Goal: Information Seeking & Learning: Check status

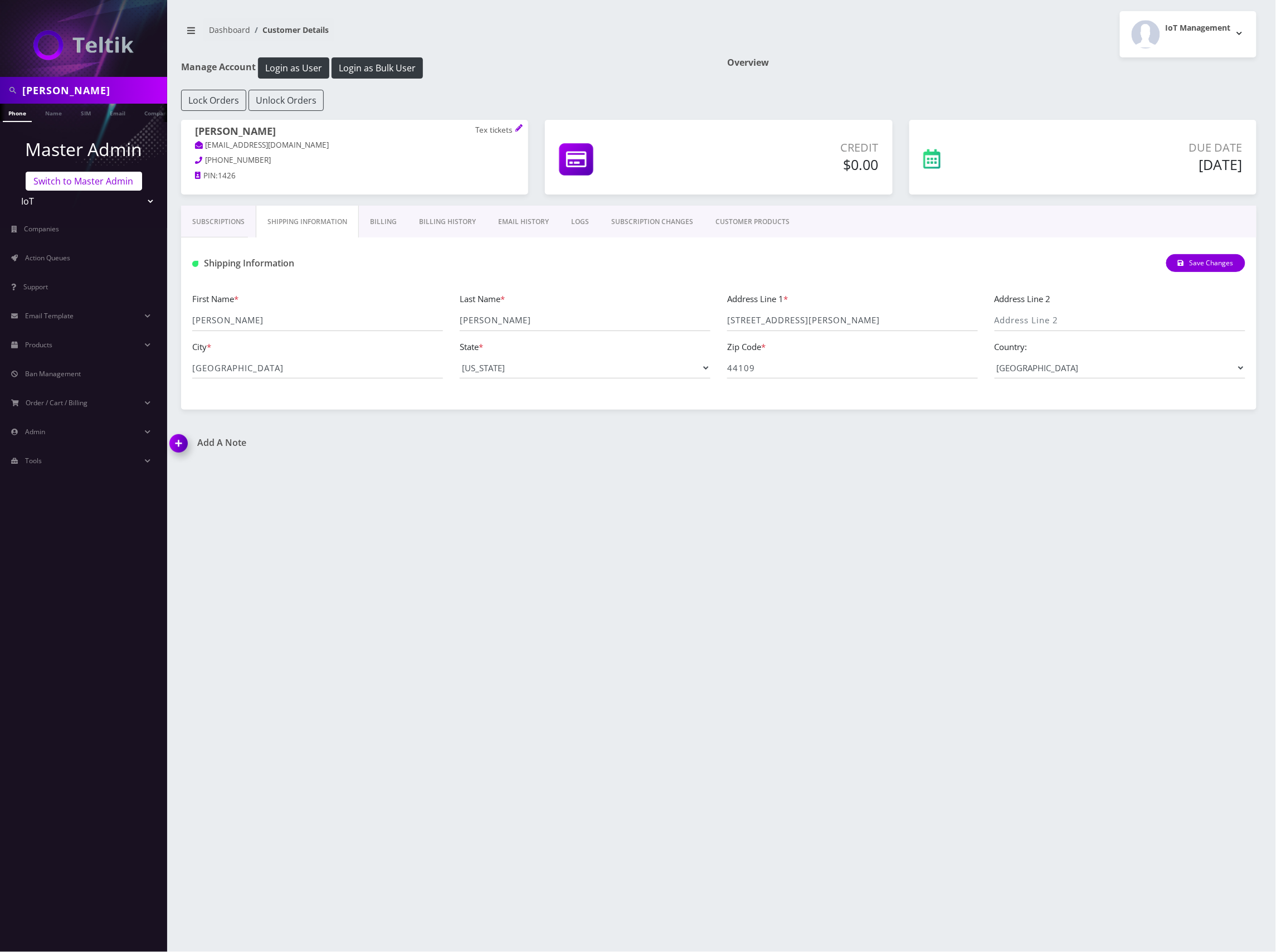
click at [72, 179] on link "Switch to Master Admin" at bounding box center [83, 181] width 116 height 19
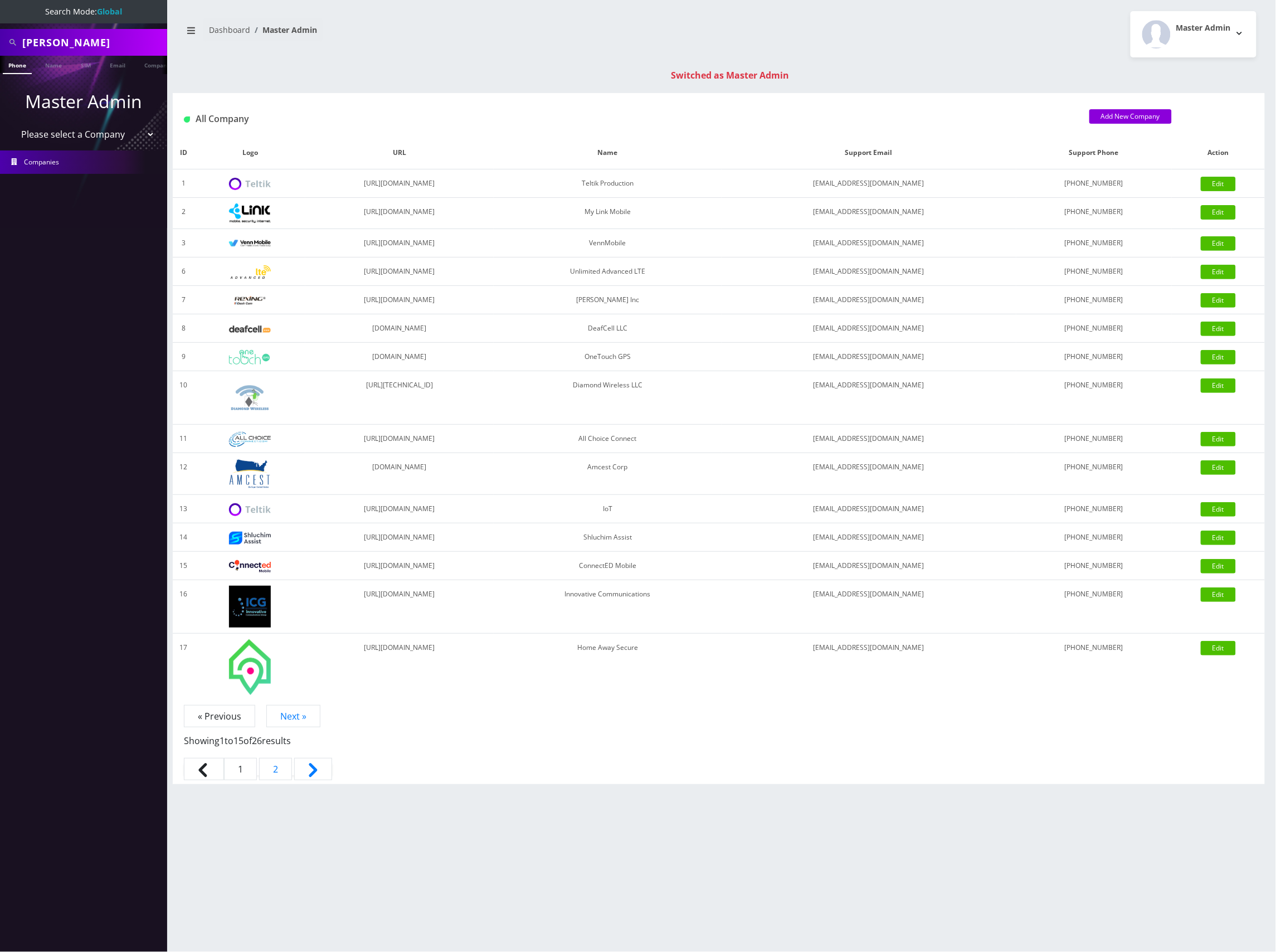
click at [76, 39] on input "[PERSON_NAME]" at bounding box center [94, 42] width 142 height 21
paste input "89148000008703061824"
type input "89148000008703061824"
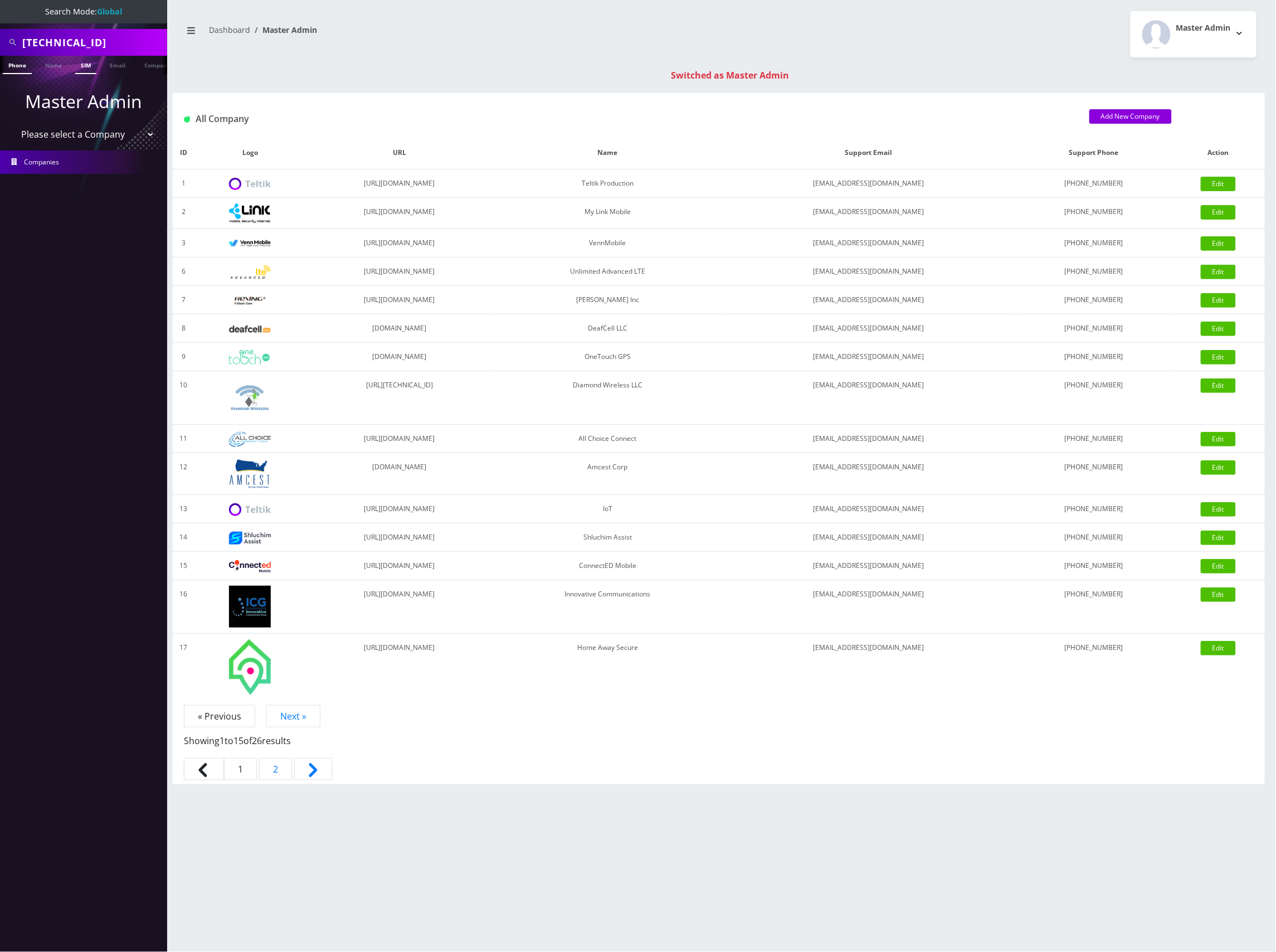
click at [84, 65] on link "SIM" at bounding box center [86, 64] width 21 height 18
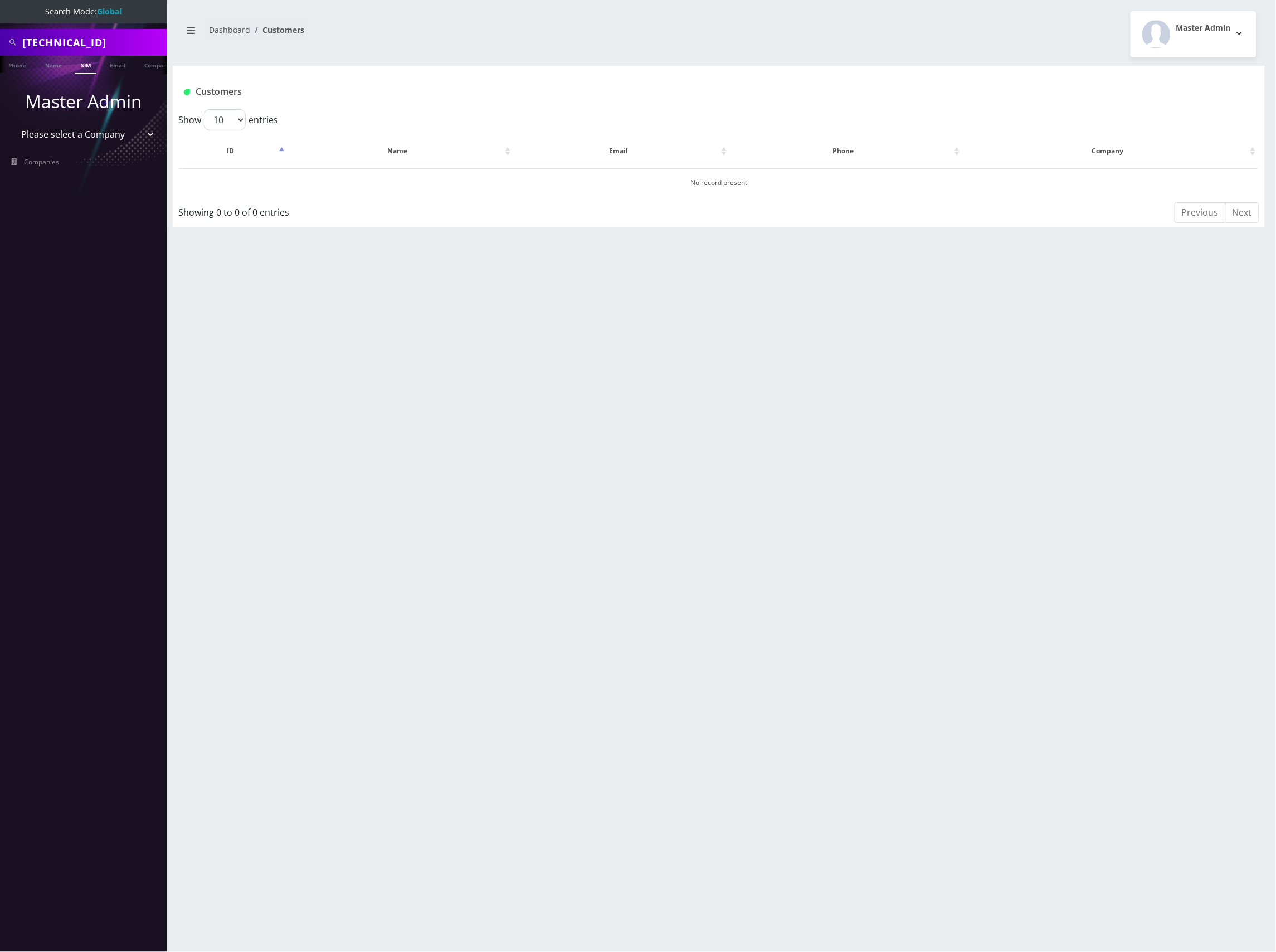
click at [106, 39] on input "89148000008703061824" at bounding box center [94, 42] width 142 height 21
click at [87, 68] on link "SIM" at bounding box center [86, 64] width 21 height 18
click at [111, 42] on input "89148000008703061824" at bounding box center [94, 42] width 142 height 21
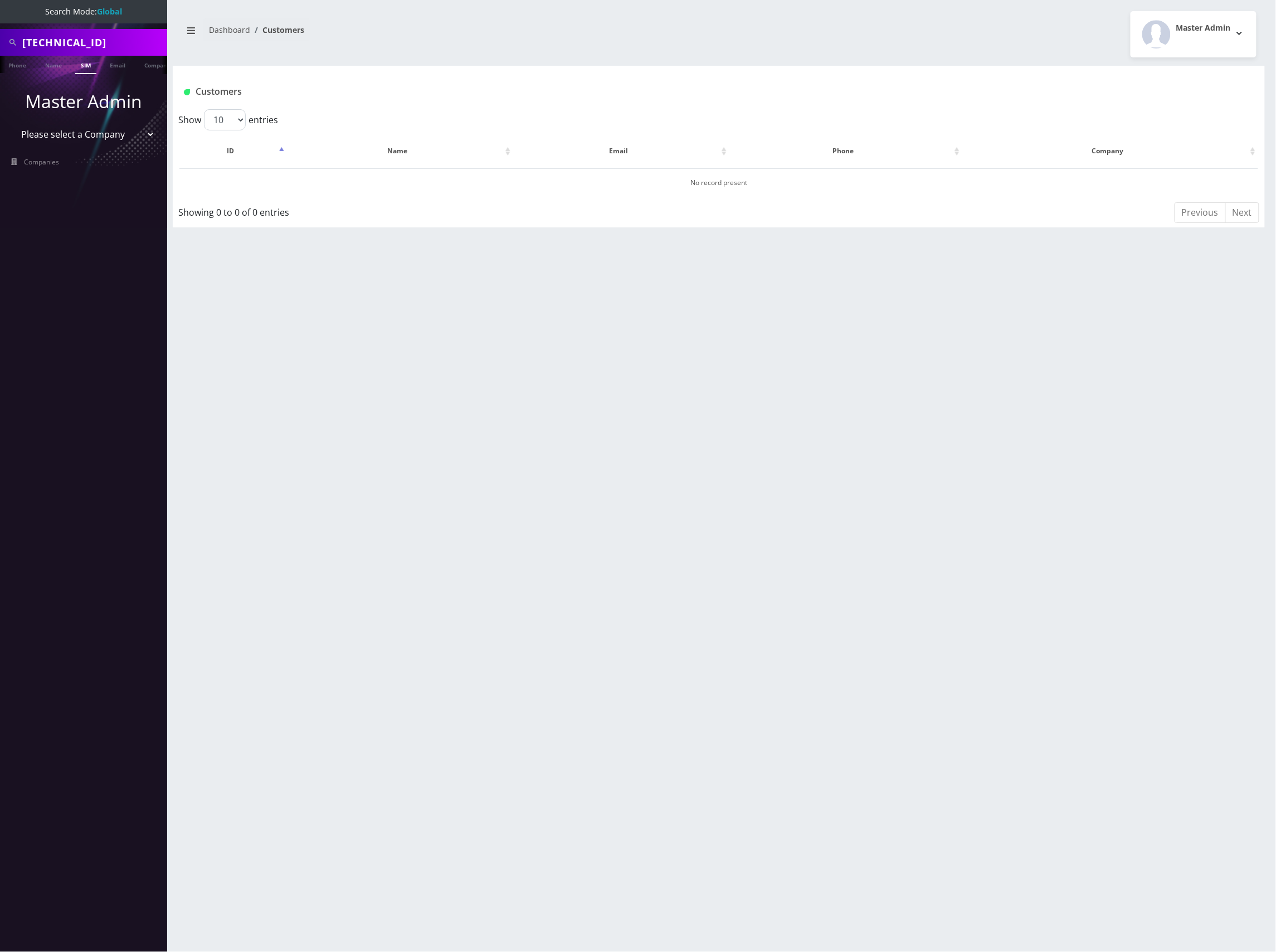
paste input "7067332706"
type input "89148000007067332706"
click at [76, 65] on link "SIM" at bounding box center [80, 64] width 21 height 18
click at [88, 66] on link "SIM" at bounding box center [86, 64] width 21 height 18
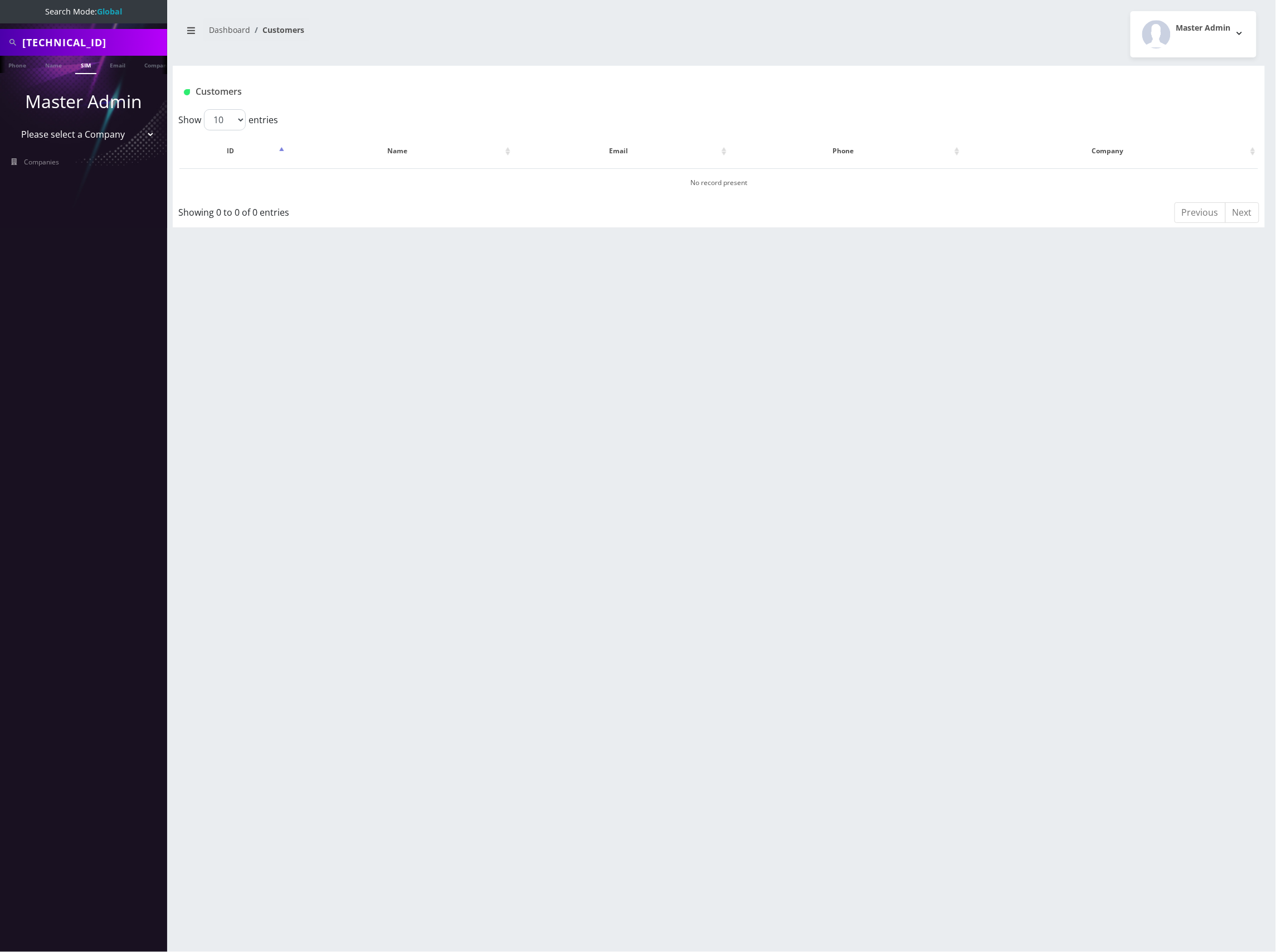
click at [112, 134] on select "Please select a Company Teltik Production My Link Mobile VennMobile Unlimited A…" at bounding box center [84, 134] width 142 height 21
select select "1"
click at [13, 124] on select "Please select a Company Teltik Production My Link Mobile VennMobile Unlimited A…" at bounding box center [84, 134] width 142 height 21
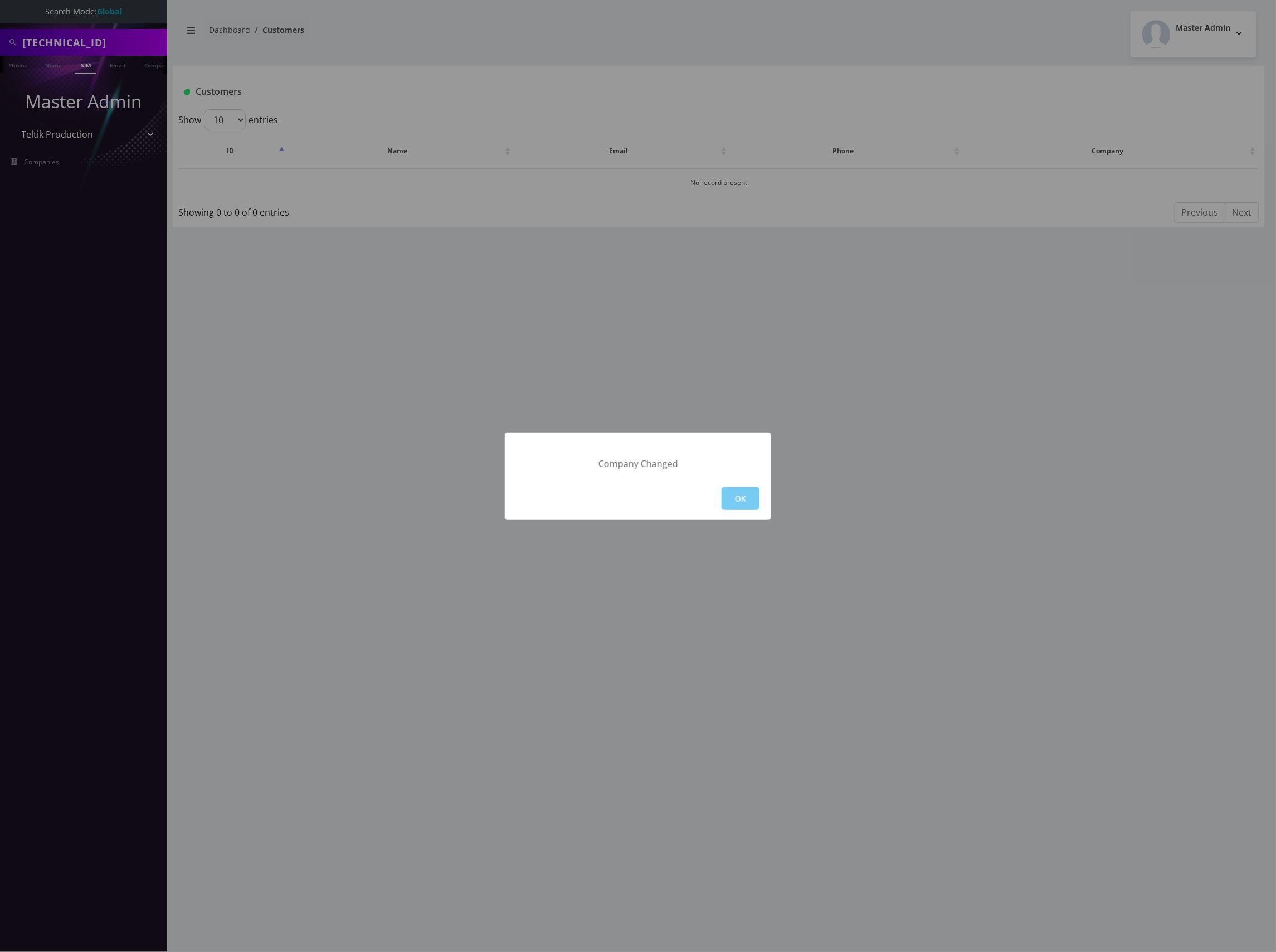
click at [741, 495] on button "OK" at bounding box center [740, 499] width 38 height 23
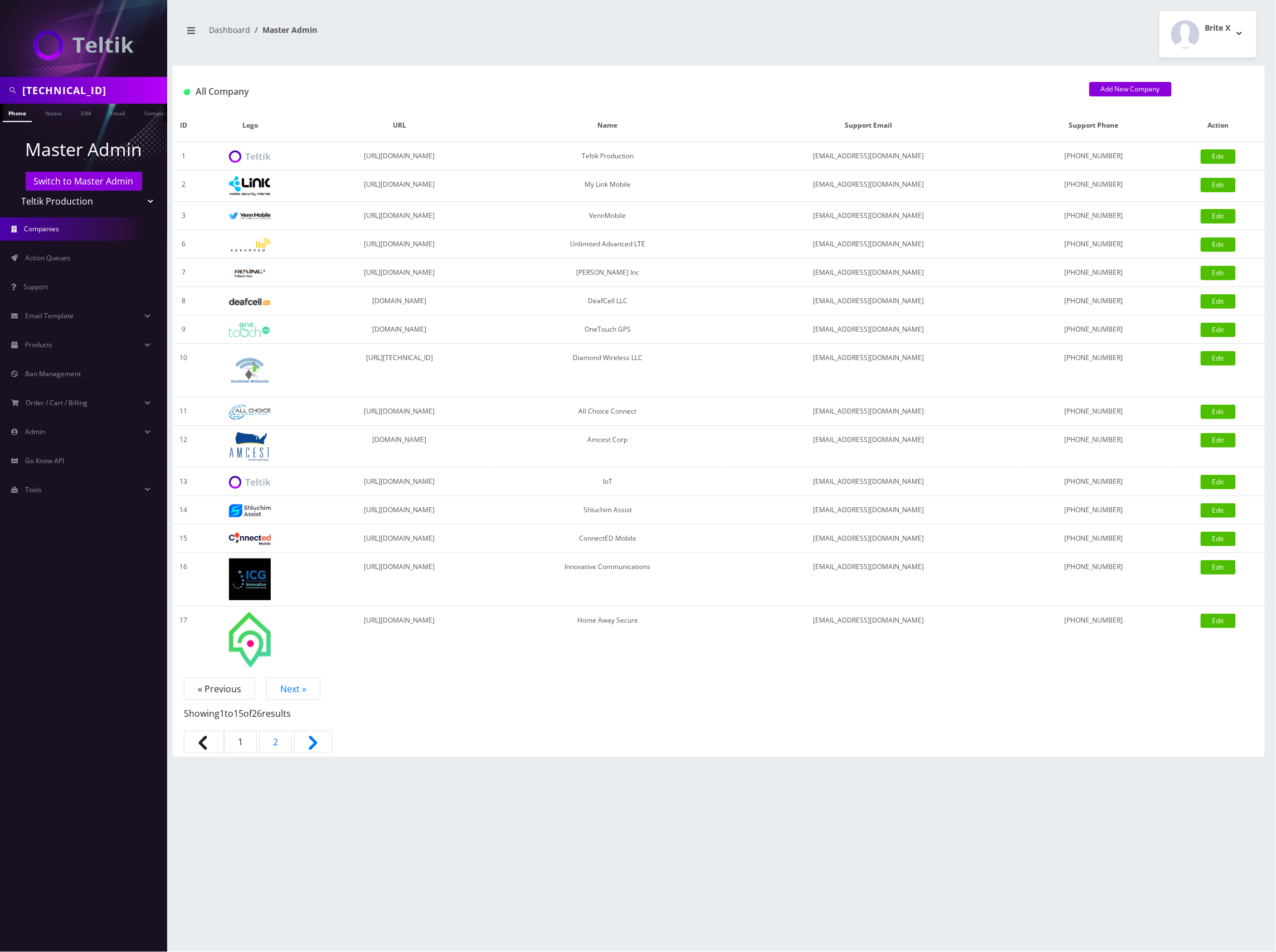
click at [101, 94] on input "89148000007067332706" at bounding box center [94, 90] width 142 height 21
type input "ani"
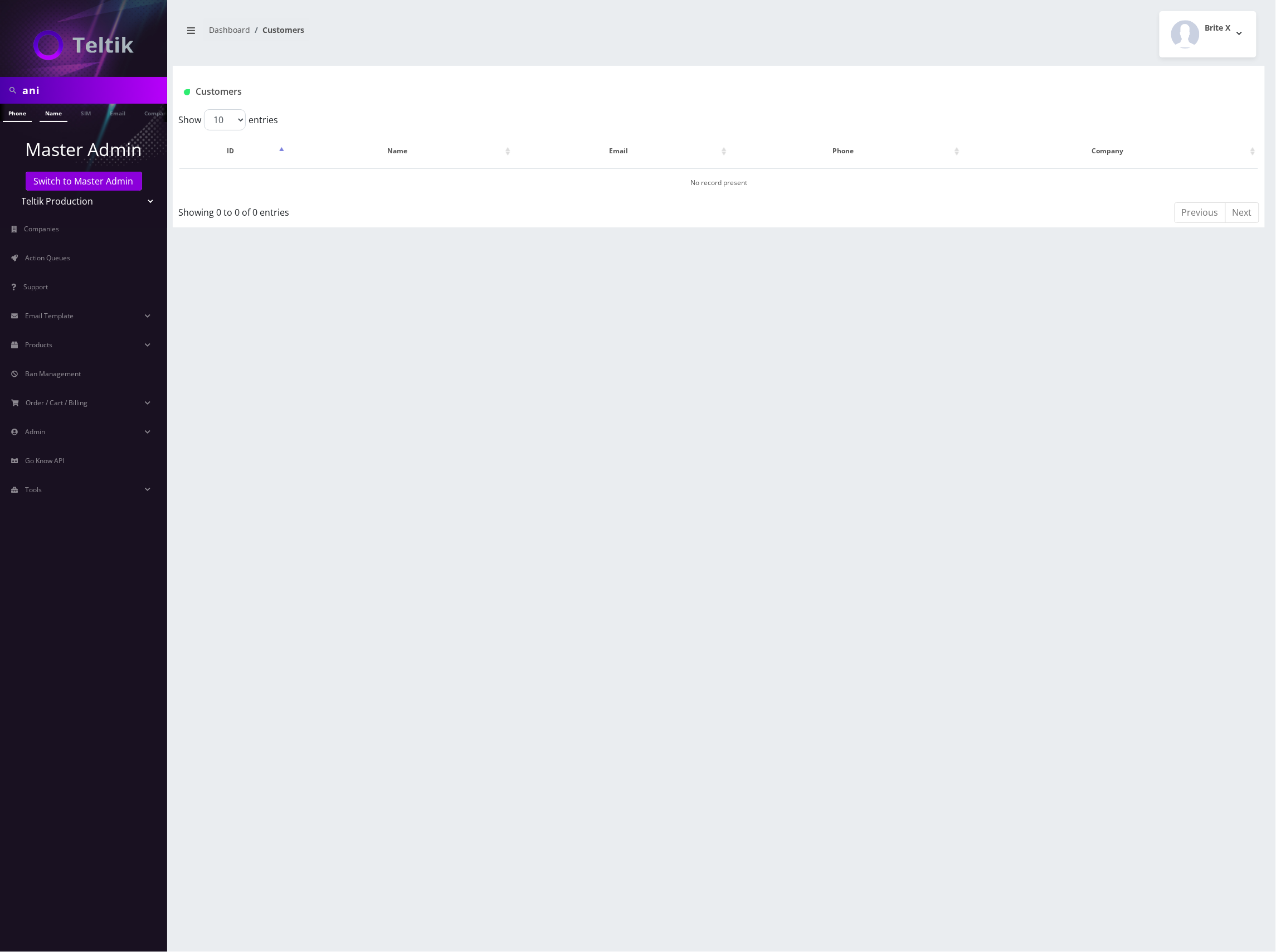
click at [54, 112] on link "Name" at bounding box center [54, 112] width 28 height 18
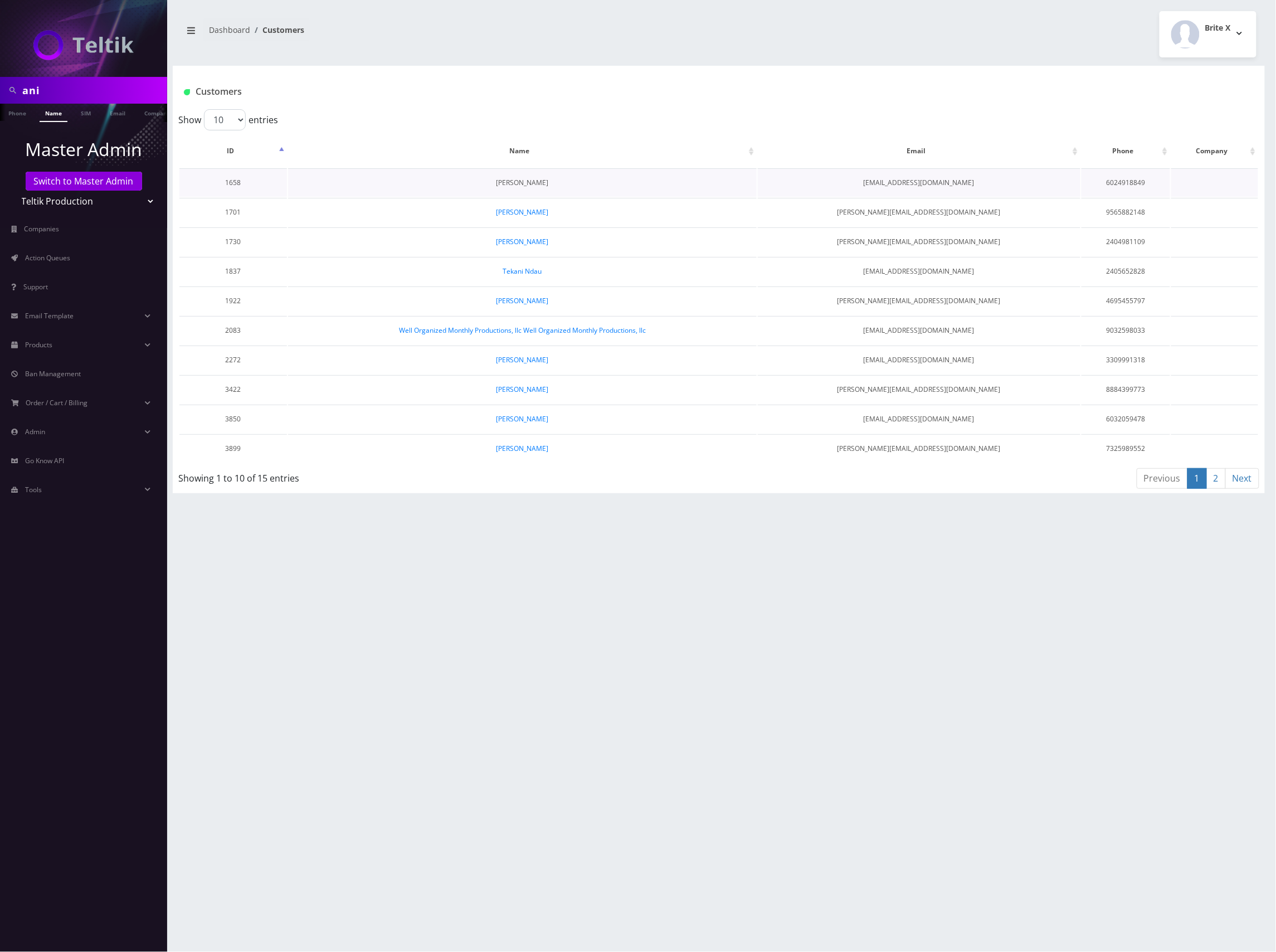
click at [525, 183] on link "[PERSON_NAME]" at bounding box center [522, 182] width 52 height 9
click at [531, 299] on link "[PERSON_NAME]" at bounding box center [522, 300] width 52 height 9
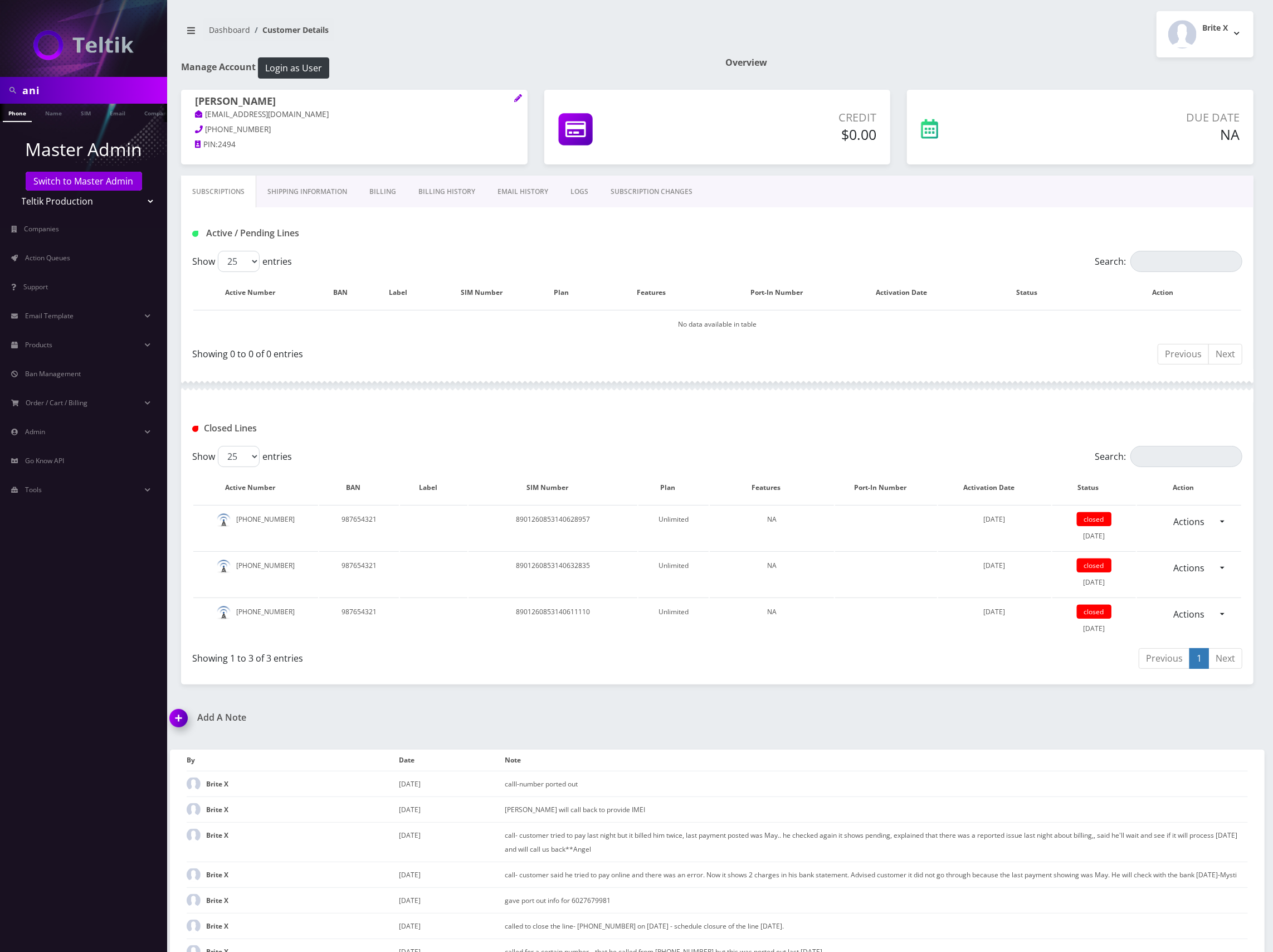
click at [308, 193] on link "Shipping Information" at bounding box center [307, 192] width 102 height 32
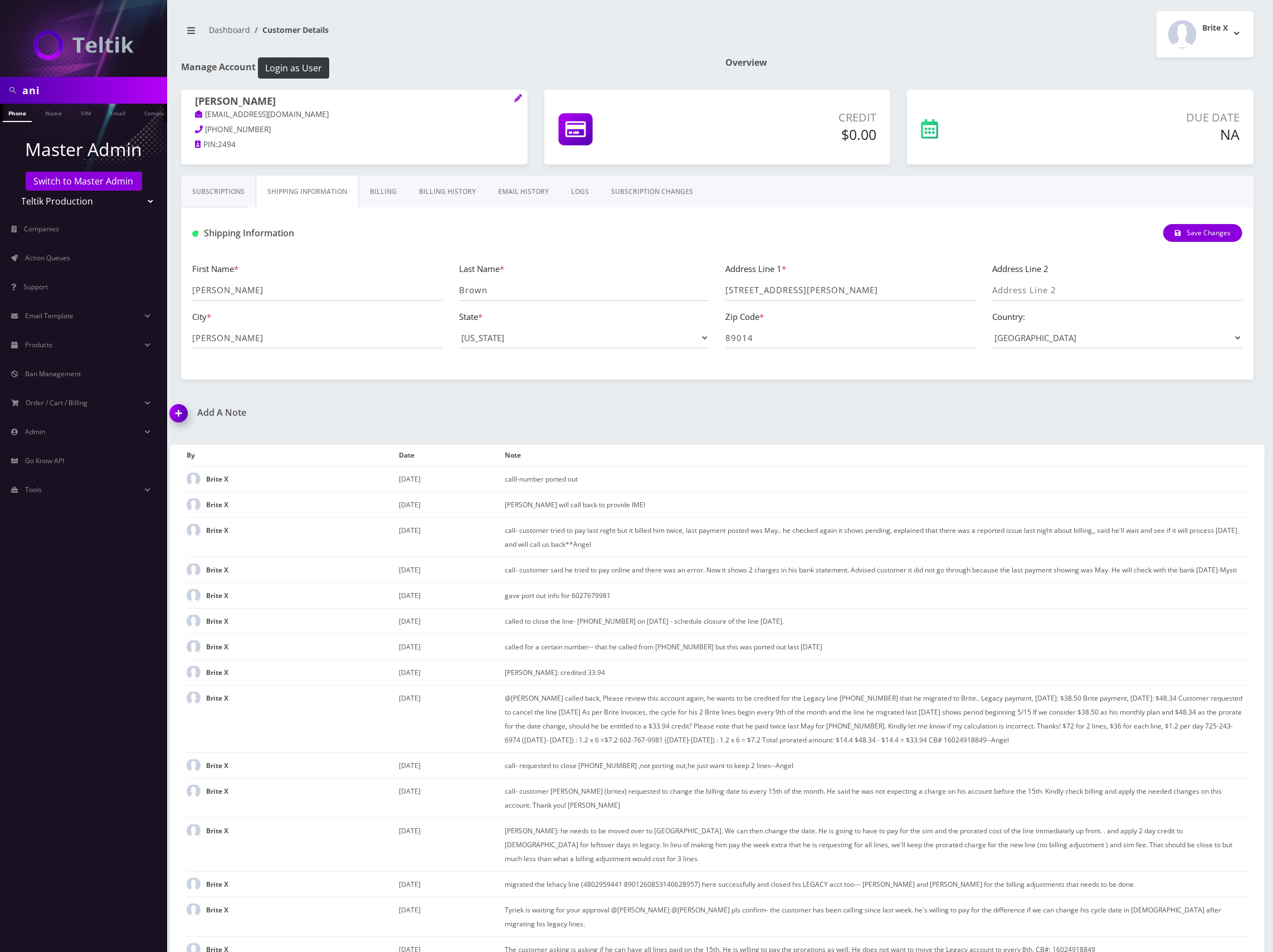
click at [239, 188] on link "Subscriptions" at bounding box center [218, 192] width 75 height 32
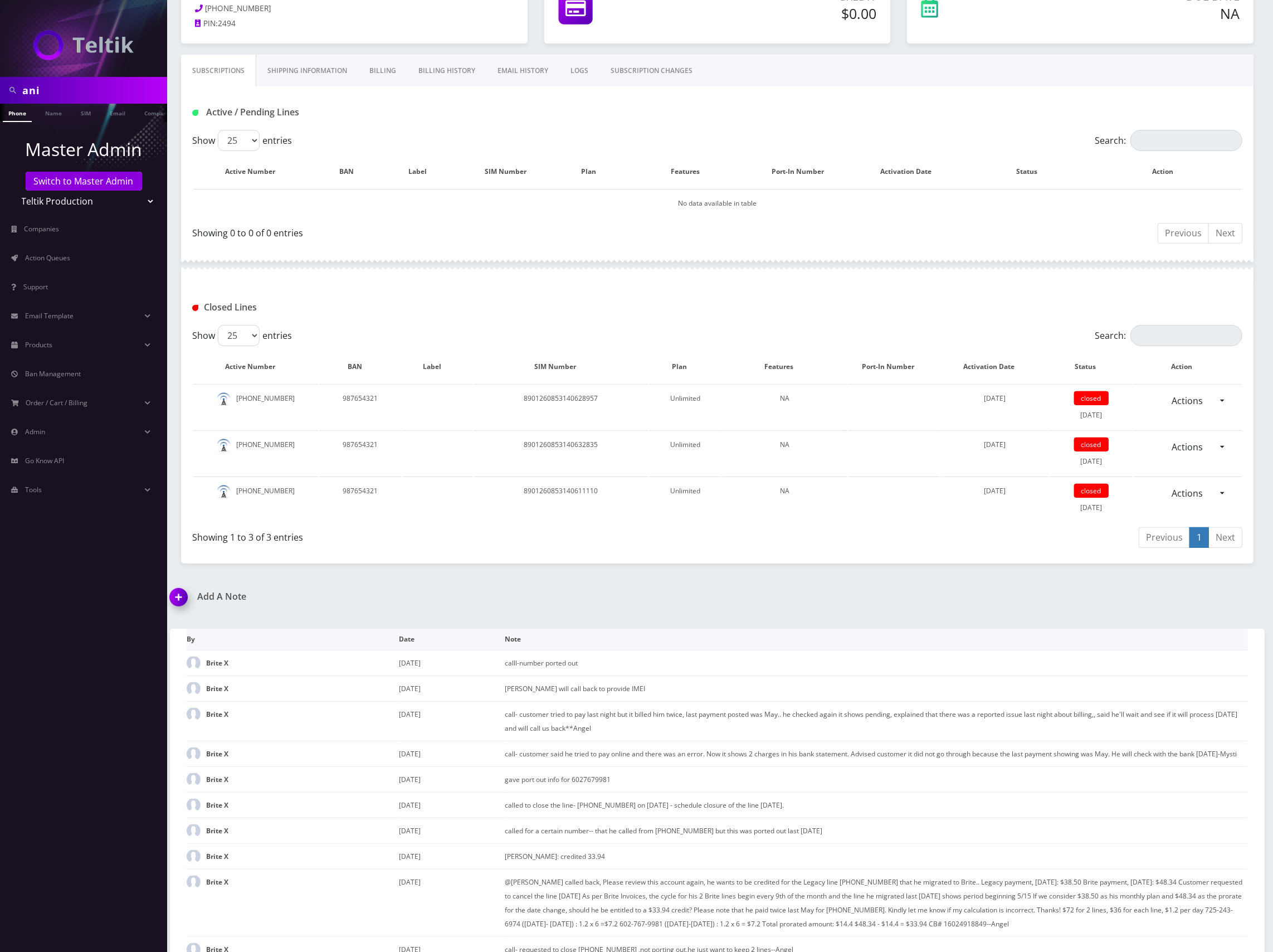
scroll to position [371, 0]
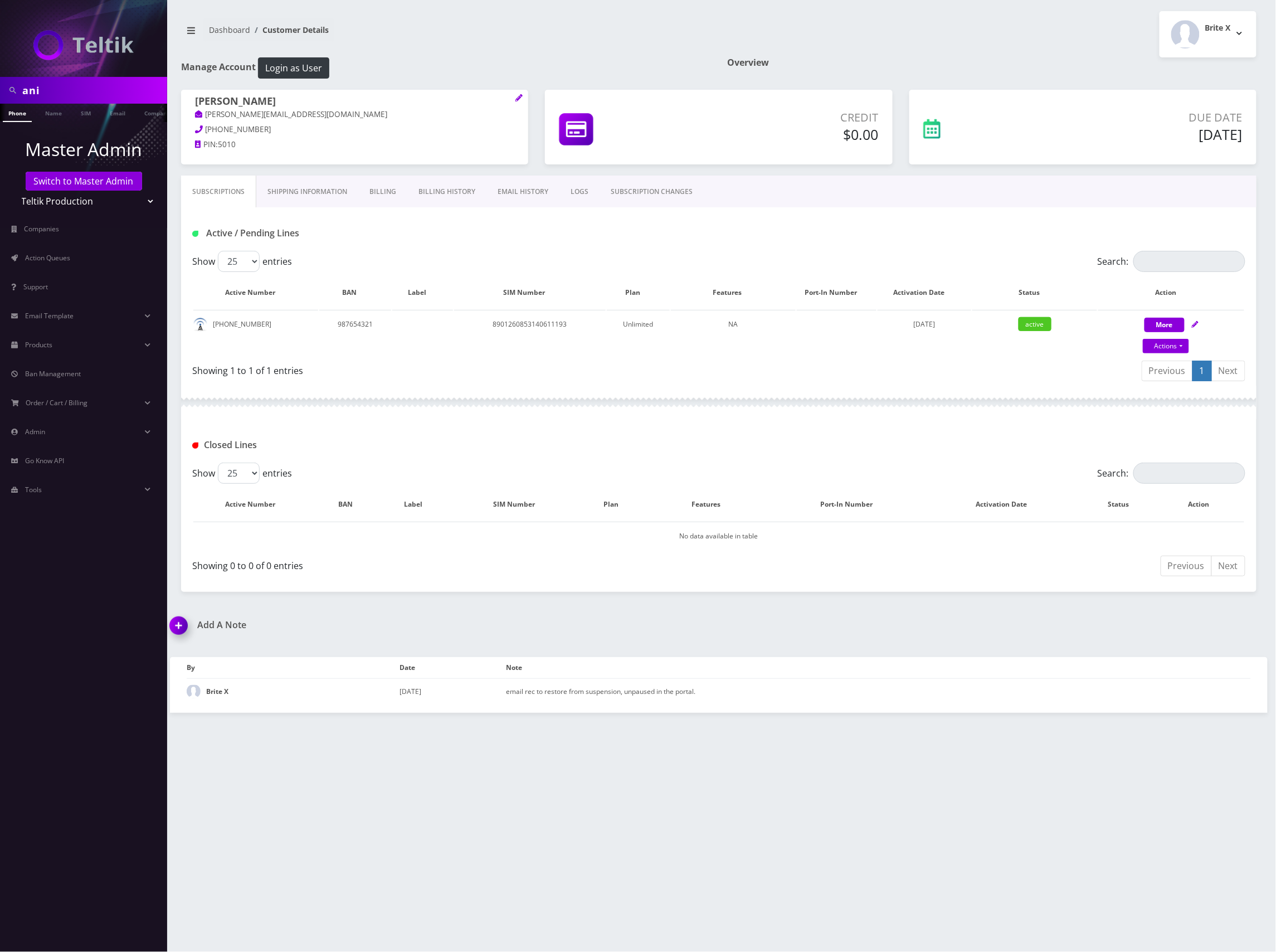
click at [78, 201] on select "Teltik Production My Link Mobile VennMobile Unlimited Advanced LTE Rexing Inc D…" at bounding box center [84, 201] width 142 height 21
click at [13, 191] on select "Teltik Production My Link Mobile VennMobile Unlimited Advanced LTE Rexing Inc D…" at bounding box center [84, 201] width 142 height 21
click at [57, 256] on span "Action Queues" at bounding box center [48, 258] width 45 height 9
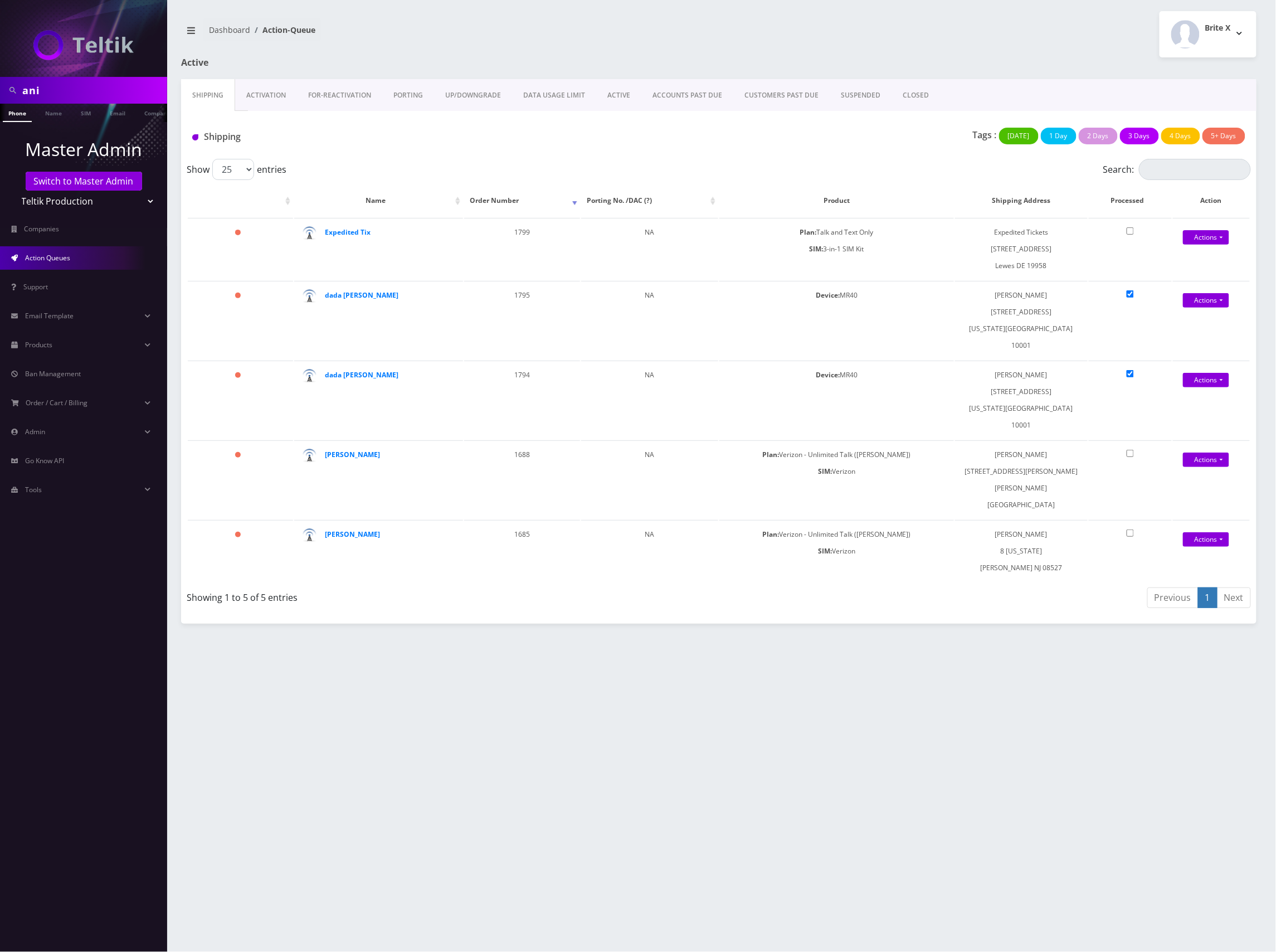
click at [491, 129] on div "Shipping" at bounding box center [363, 139] width 357 height 23
click at [489, 128] on div "Shipping" at bounding box center [363, 139] width 357 height 23
click at [272, 94] on link "Activation" at bounding box center [266, 95] width 62 height 32
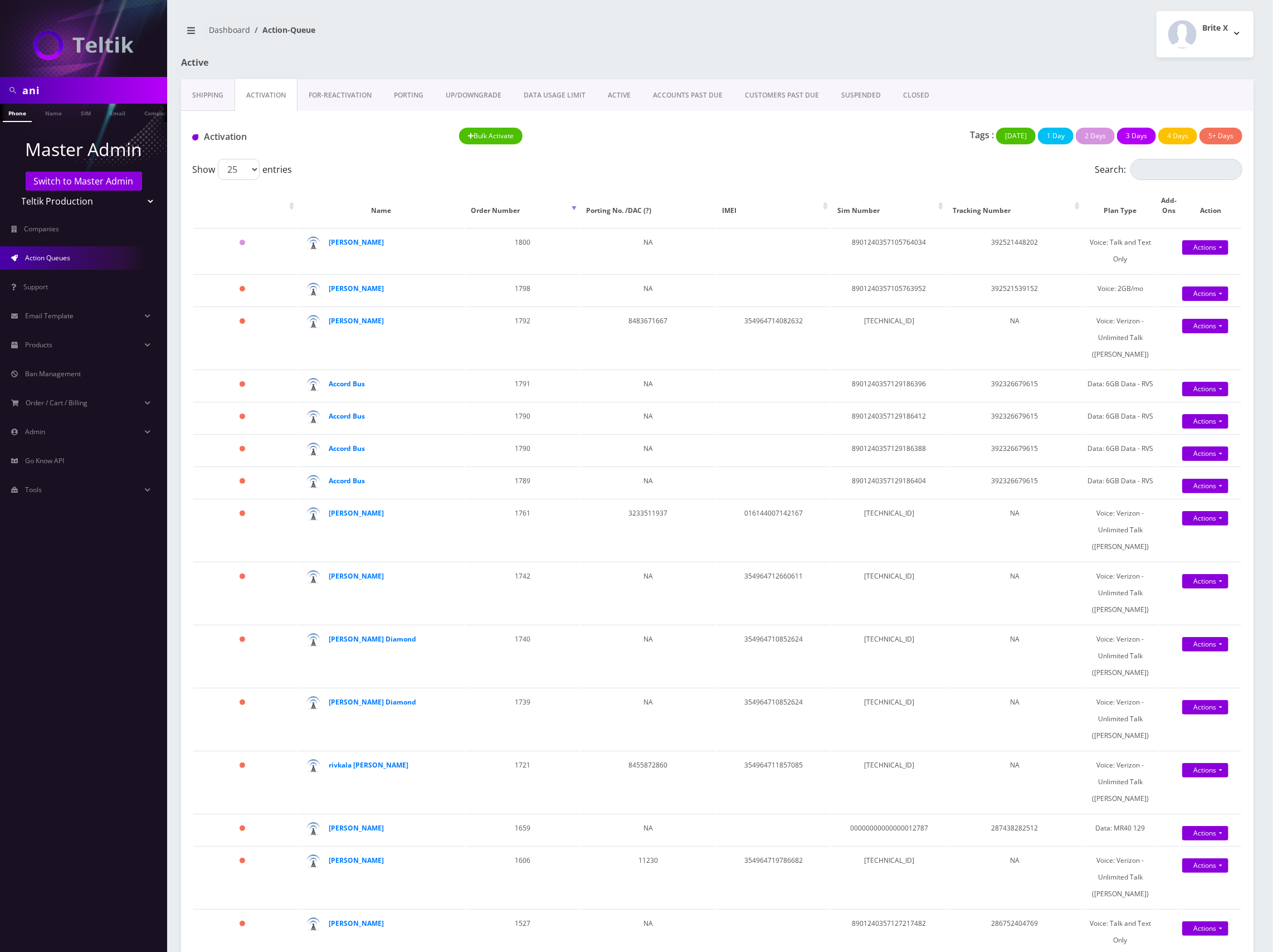
click at [712, 173] on div "Show 25 50 100 250 500 1000 entries" at bounding box center [586, 169] width 788 height 21
click at [1164, 170] on input "Search:" at bounding box center [1186, 169] width 112 height 21
paste input "89148000007067332706"
type input "89148000007067332706"
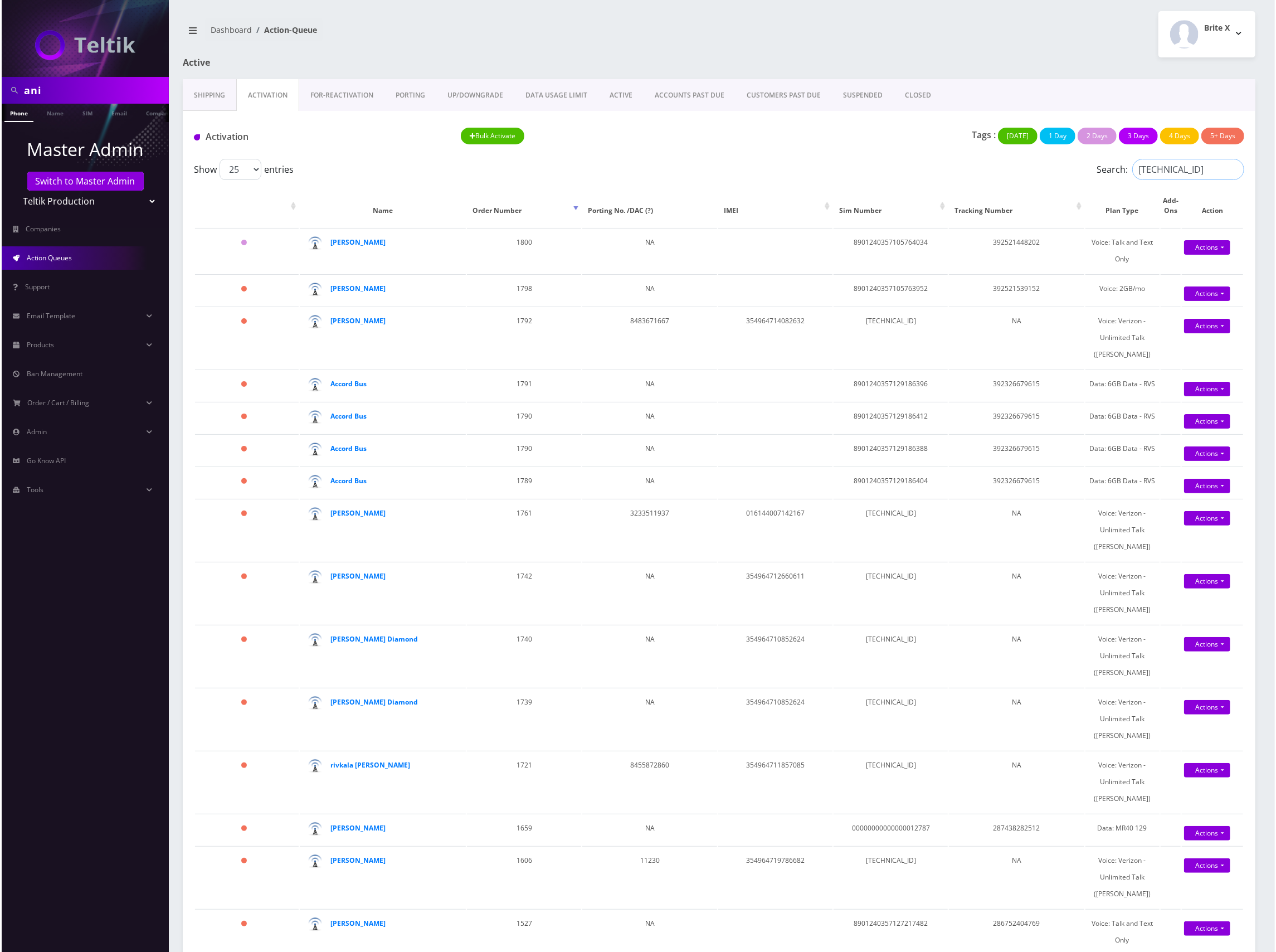
scroll to position [0, 8]
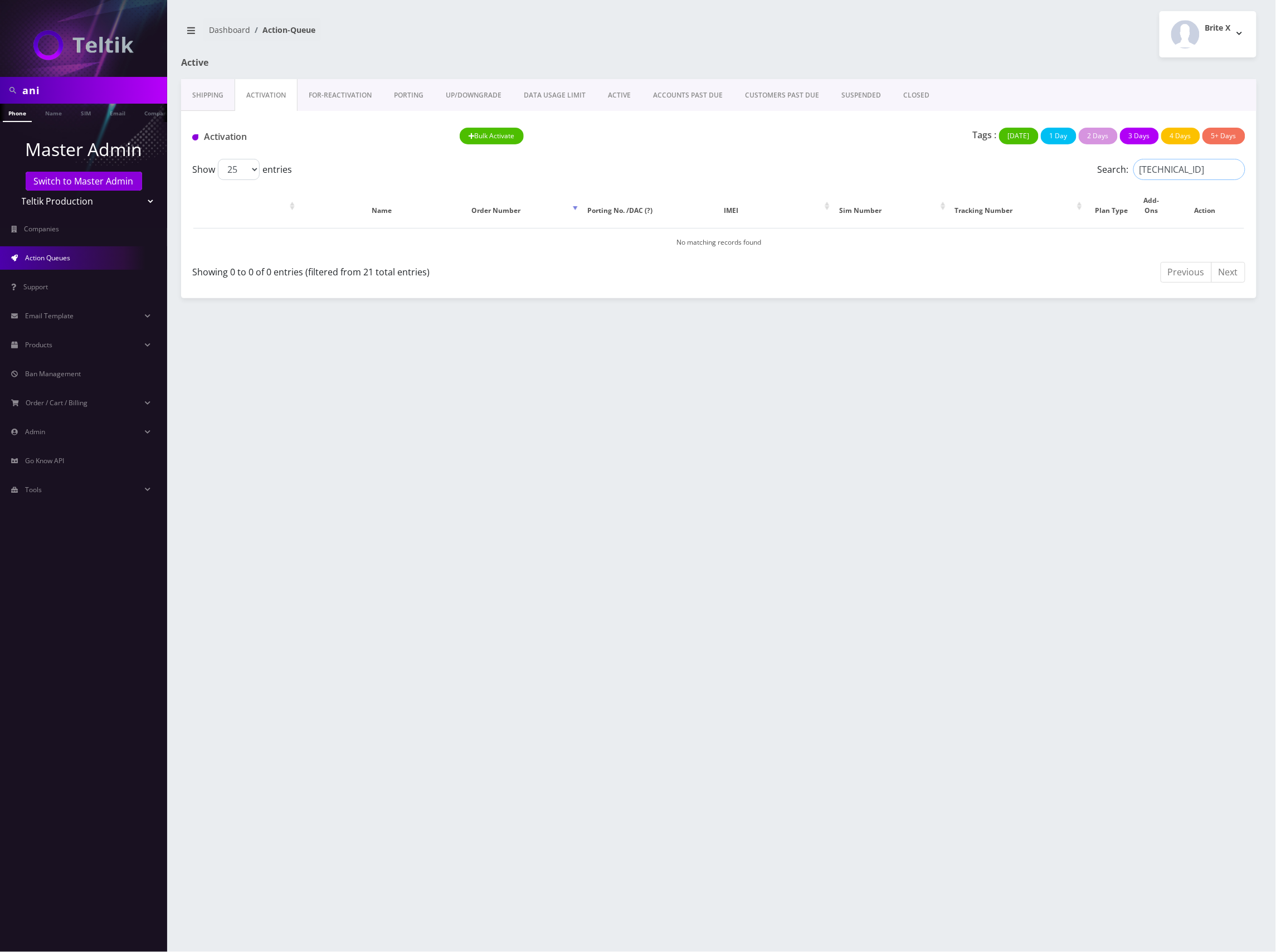
click at [1234, 170] on input "89148000007067332706" at bounding box center [1189, 169] width 112 height 21
drag, startPoint x: 723, startPoint y: 147, endPoint x: 717, endPoint y: 148, distance: 6.1
click at [723, 147] on div "Tags : Today 1 Day 2 Days 3 Days 4 Days 5+ Days" at bounding box center [986, 139] width 536 height 23
click at [267, 94] on link "Activation" at bounding box center [265, 95] width 63 height 32
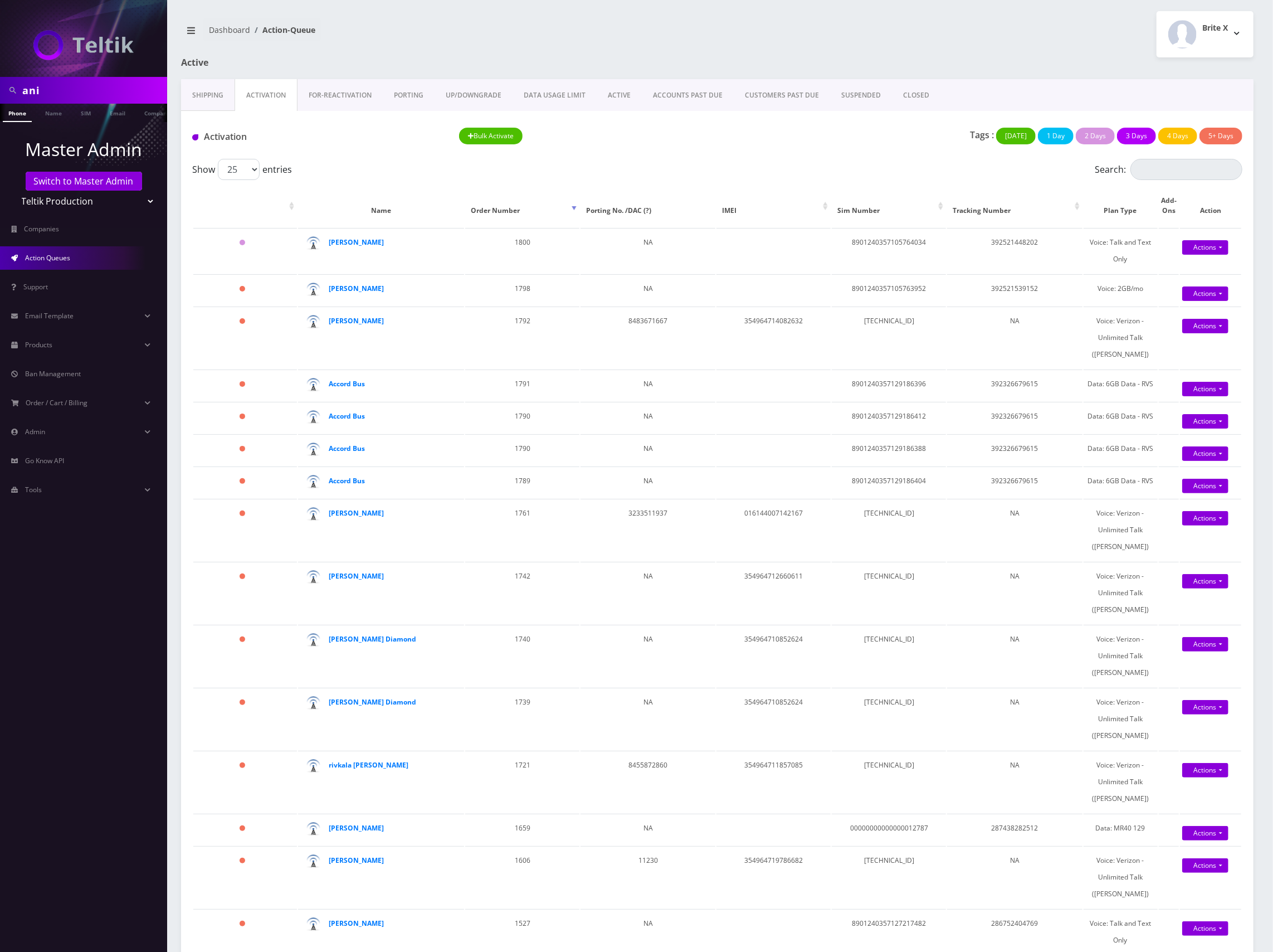
click at [861, 163] on div "Show 25 50 100 250 500 1000 entries" at bounding box center [586, 169] width 788 height 21
click at [1166, 177] on input "Search:" at bounding box center [1186, 169] width 112 height 21
paste input "354964714614319"
type input "354964714614319"
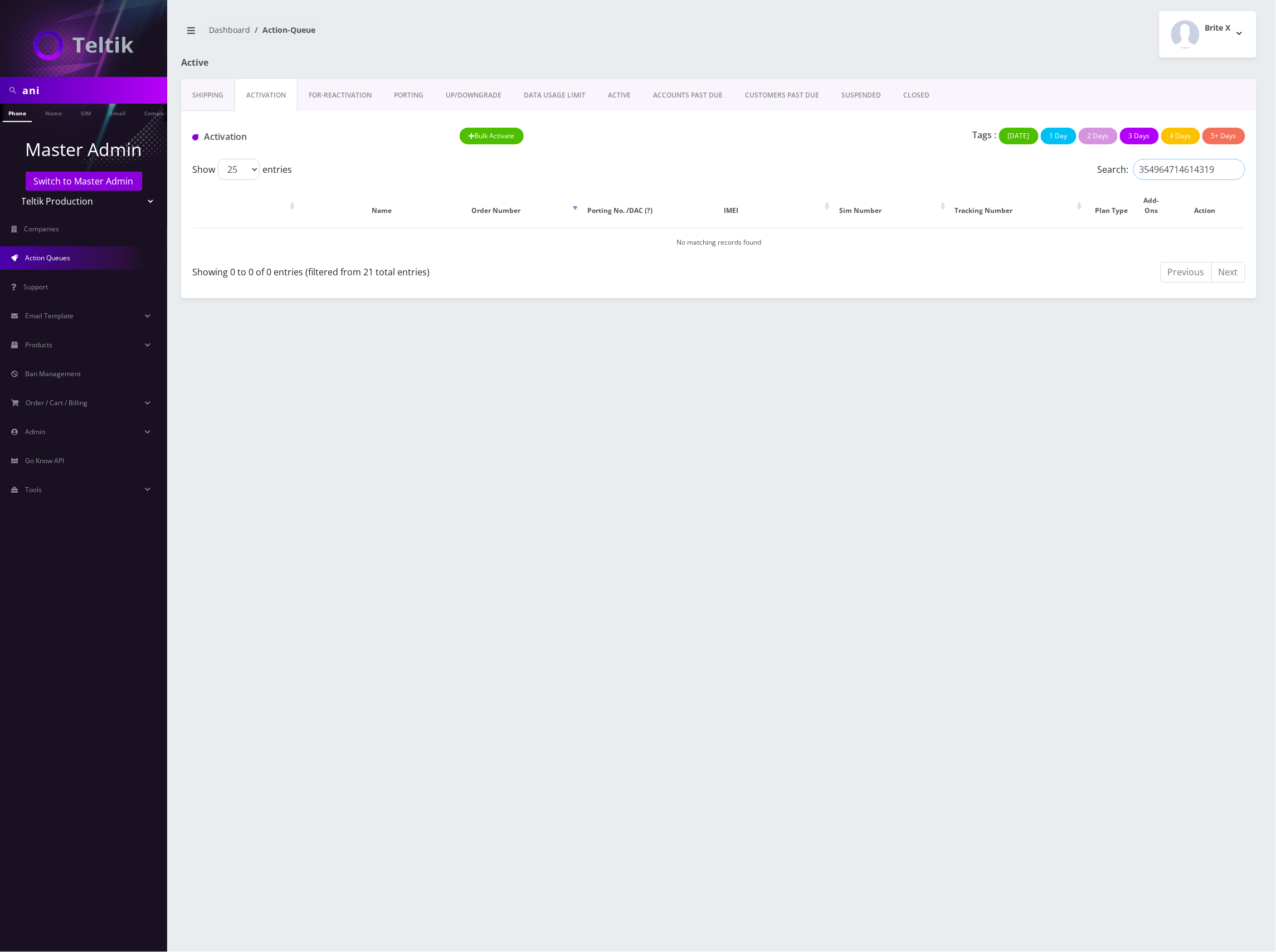
click at [1235, 172] on input "354964714614319" at bounding box center [1189, 169] width 112 height 21
click at [244, 89] on link "Activation" at bounding box center [265, 95] width 63 height 32
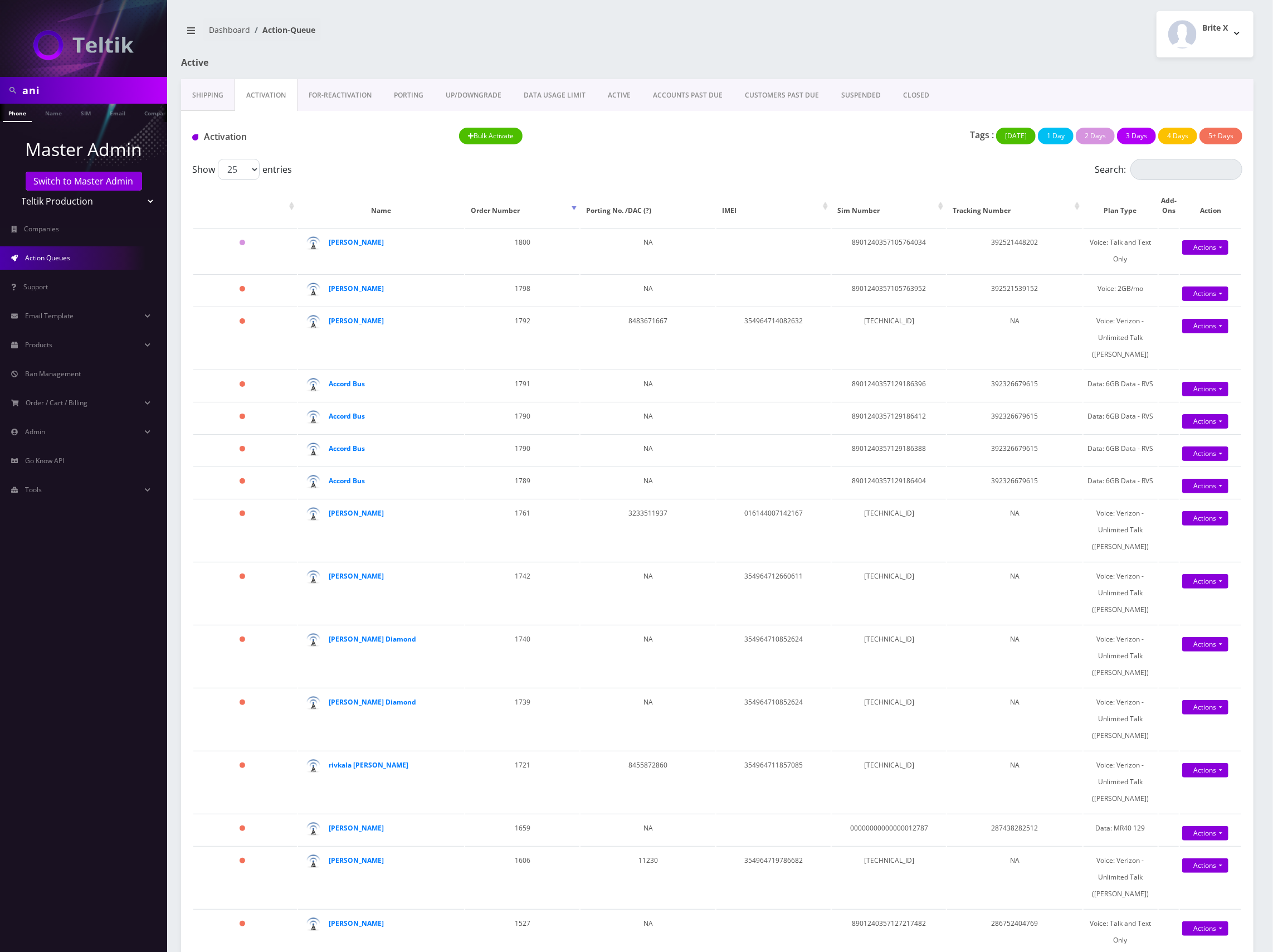
click at [210, 94] on link "Shipping" at bounding box center [208, 95] width 54 height 32
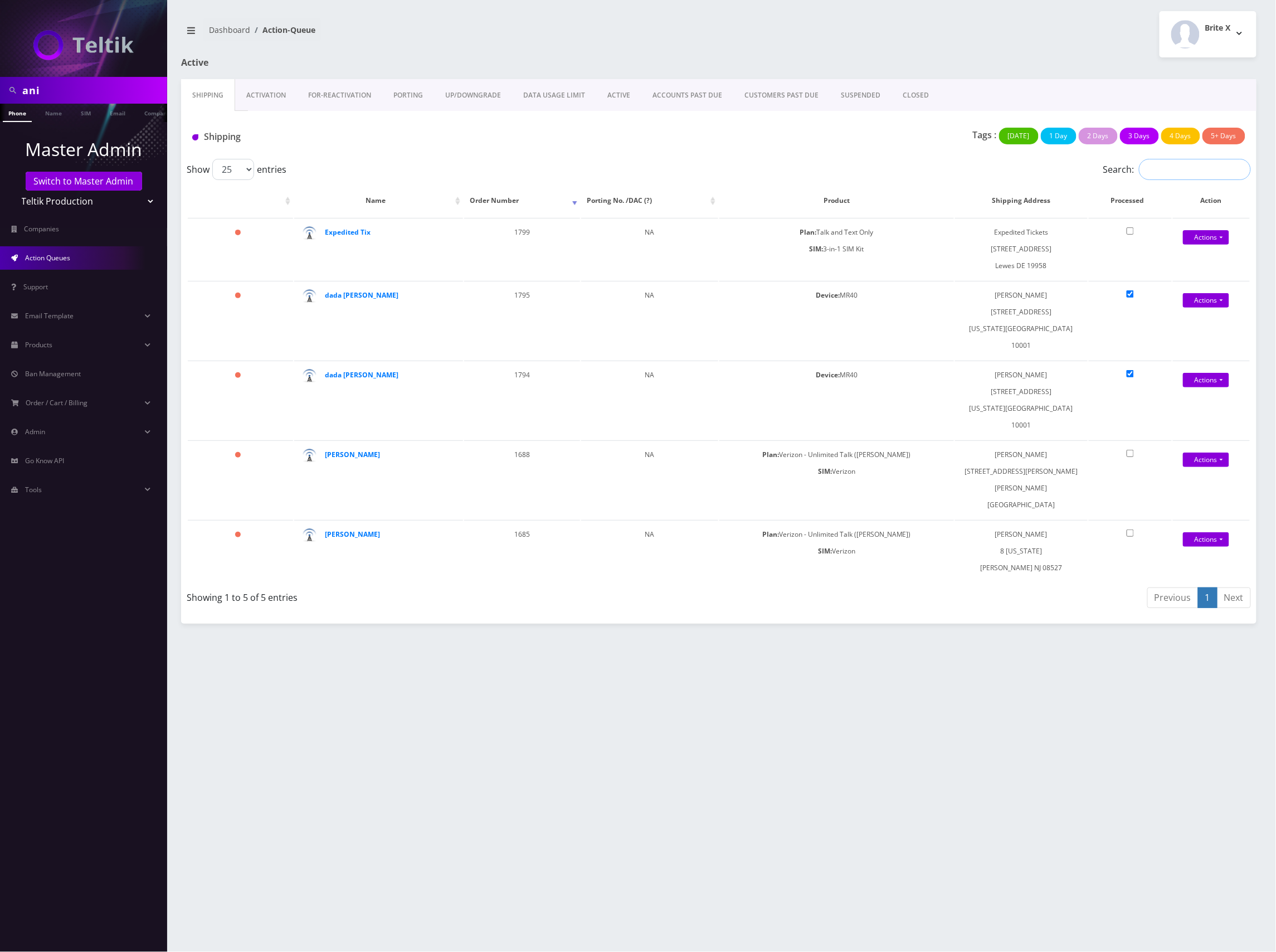
click at [1171, 172] on input "Search:" at bounding box center [1195, 169] width 112 height 21
paste input "354964714614319"
type input "354964714614319"
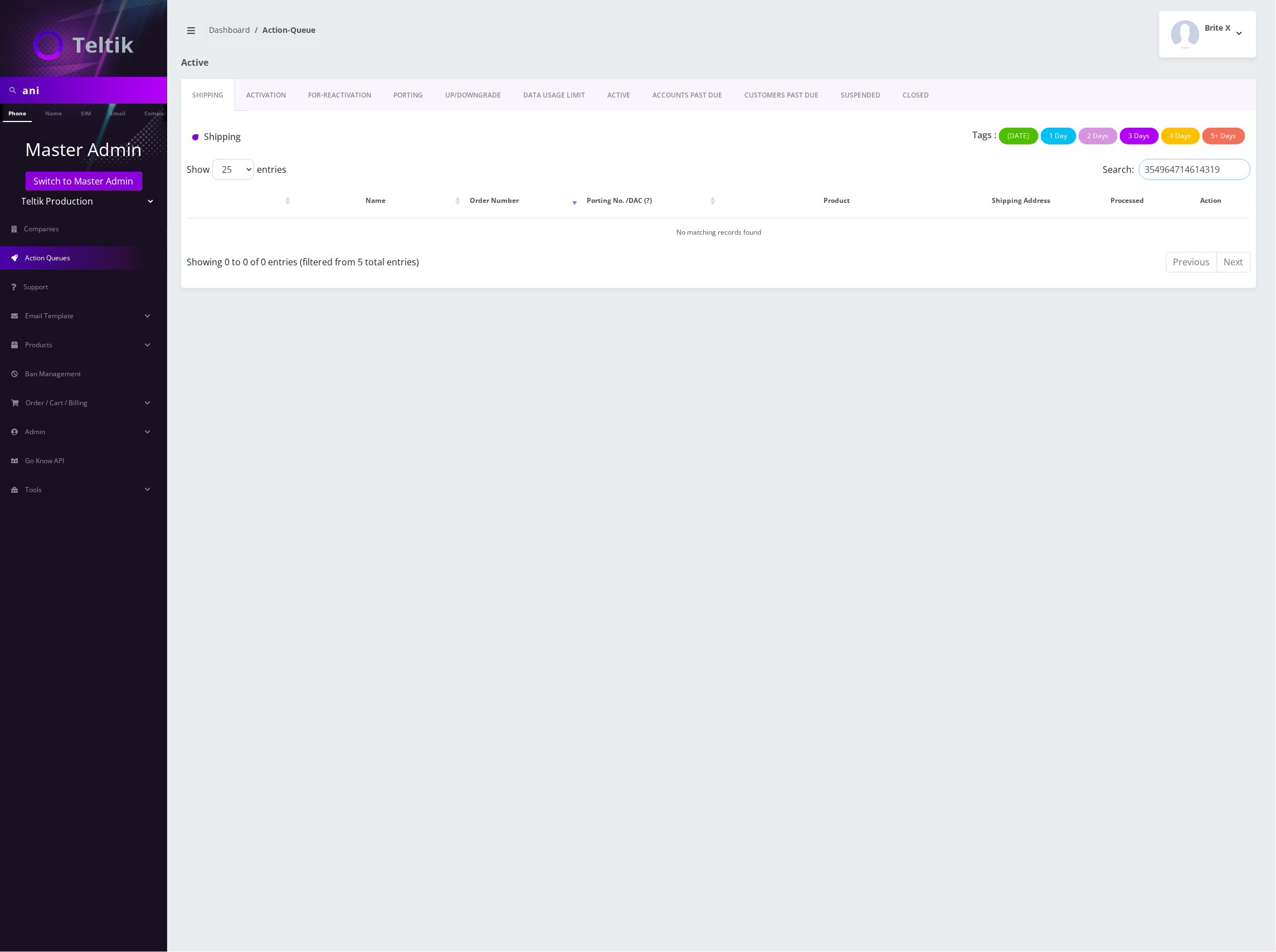
click at [1242, 173] on input "354964714614319" at bounding box center [1195, 169] width 112 height 21
click at [570, 149] on div "Tags : Today 1 Day 2 Days 3 Days 4 Days 5+ Days" at bounding box center [896, 139] width 713 height 23
click at [90, 113] on link "SIM" at bounding box center [86, 112] width 21 height 18
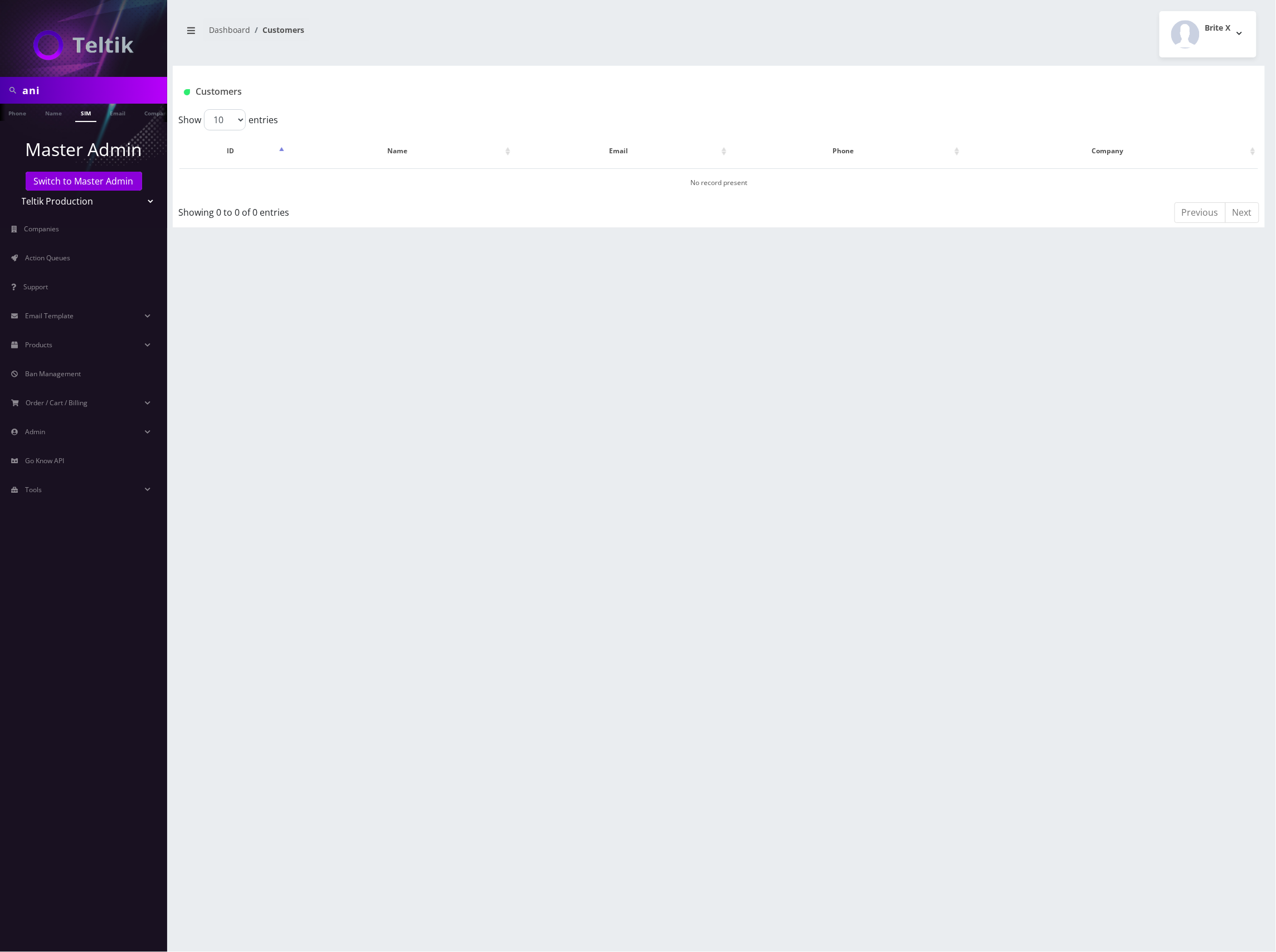
drag, startPoint x: 60, startPoint y: 85, endPoint x: -6, endPoint y: 74, distance: 66.9
click at [0, 74] on html "ani Phone Name SIM Email Company Customer Master Admin Switch to Master Admin T…" at bounding box center [638, 476] width 1276 height 952
paste input "[TECHNICAL_ID]"
type input "[TECHNICAL_ID]"
click at [85, 117] on link "SIM" at bounding box center [86, 112] width 21 height 18
